Goal: Use online tool/utility: Utilize a website feature to perform a specific function

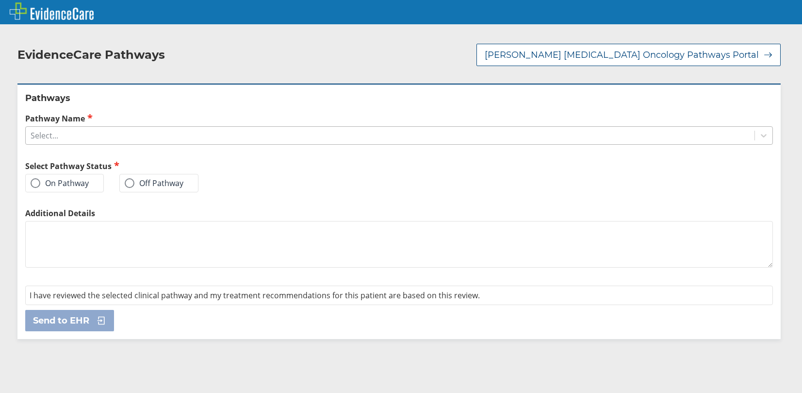
click at [69, 136] on div "Select..." at bounding box center [390, 135] width 729 height 17
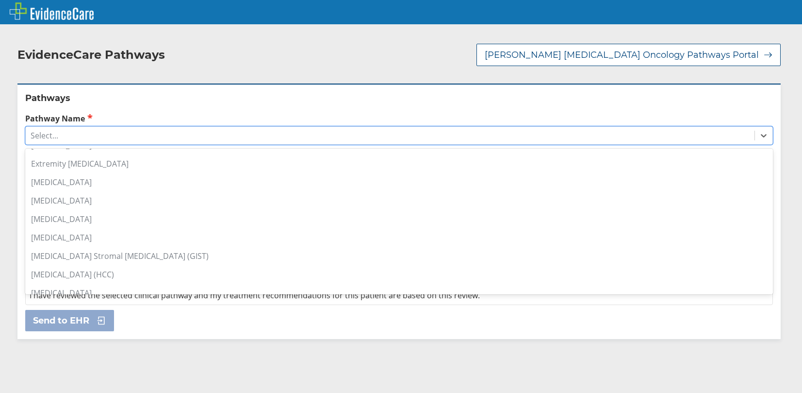
scroll to position [534, 0]
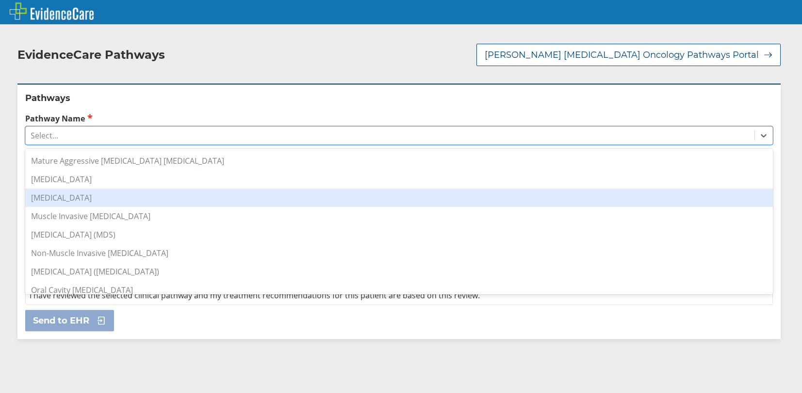
click at [92, 199] on div "[MEDICAL_DATA]" at bounding box center [399, 197] width 748 height 18
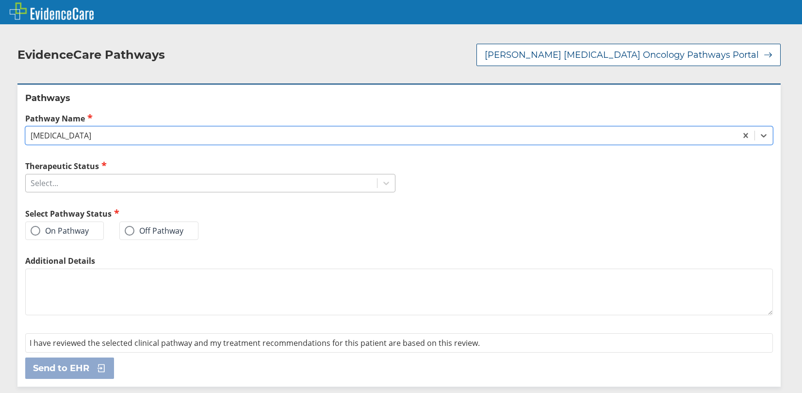
click at [55, 181] on div "Select..." at bounding box center [45, 183] width 28 height 11
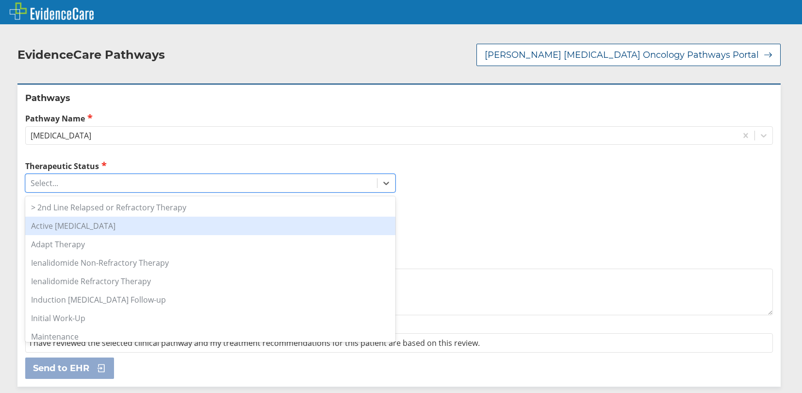
click at [75, 226] on div "Active [MEDICAL_DATA]" at bounding box center [210, 225] width 370 height 18
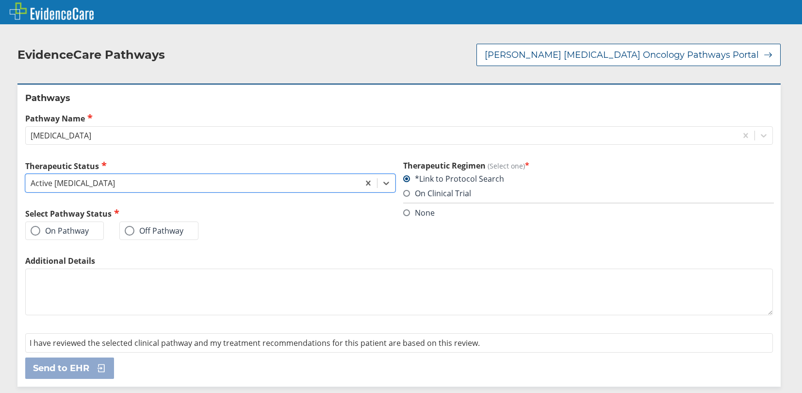
click at [37, 232] on span at bounding box center [36, 231] width 10 height 10
click at [0, 0] on input "On Pathway" at bounding box center [0, 0] width 0 height 0
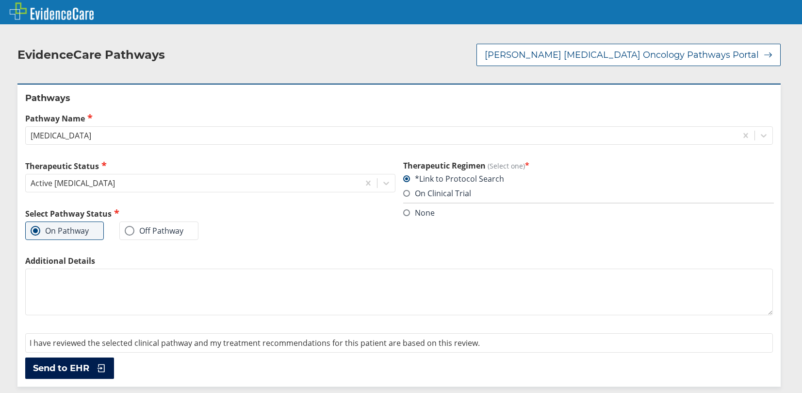
click at [67, 367] on span "Send to EHR" at bounding box center [61, 368] width 56 height 12
